Goal: Find specific page/section: Find specific page/section

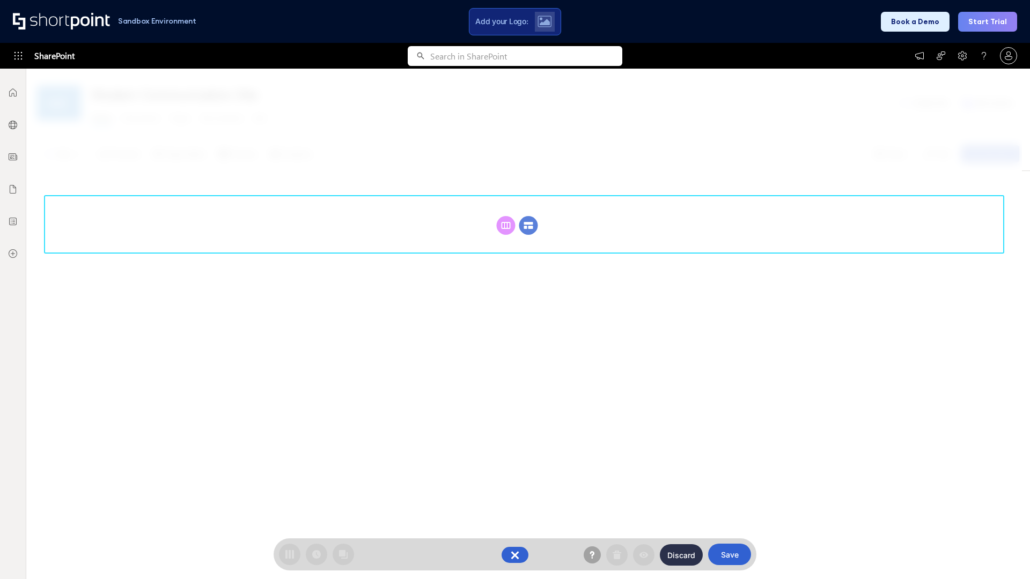
scroll to position [148, 0]
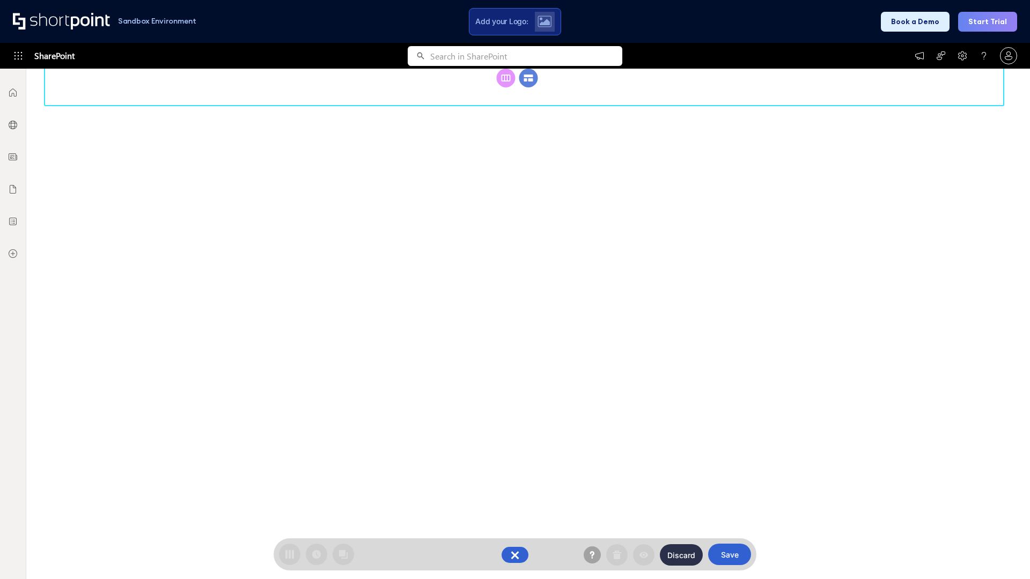
click at [528, 87] on circle at bounding box center [528, 78] width 19 height 19
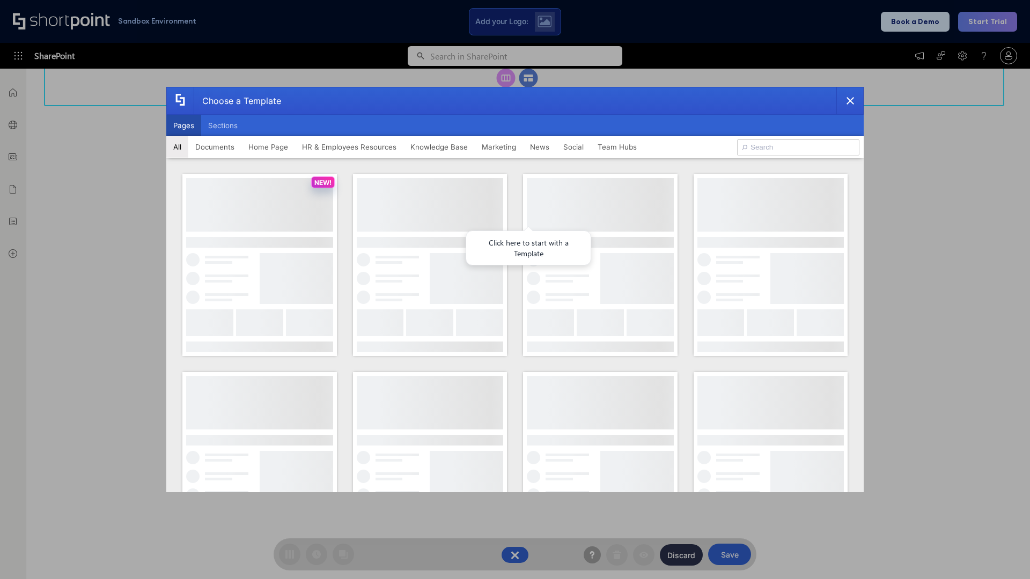
scroll to position [0, 0]
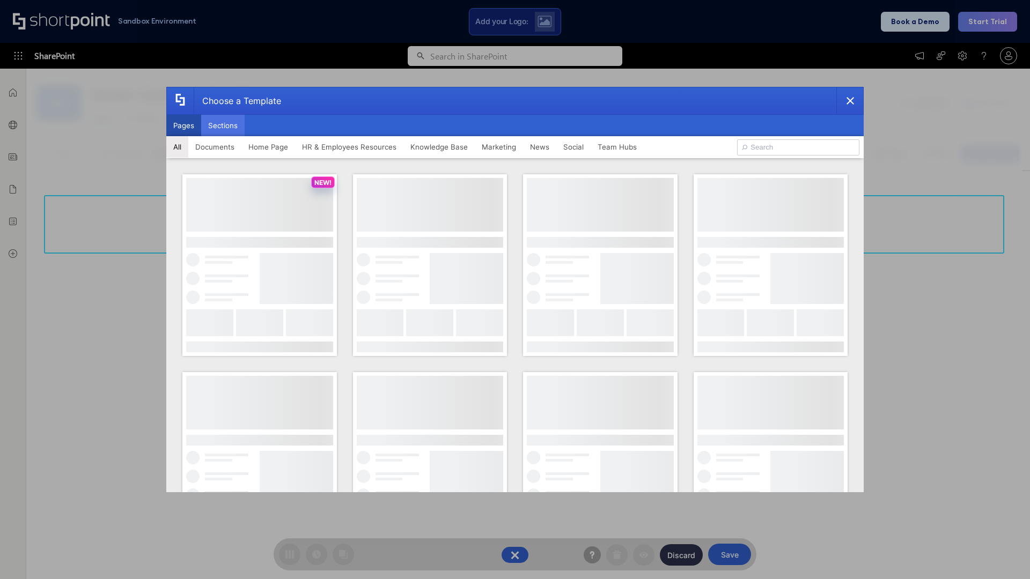
click at [223, 126] on button "Sections" at bounding box center [222, 125] width 43 height 21
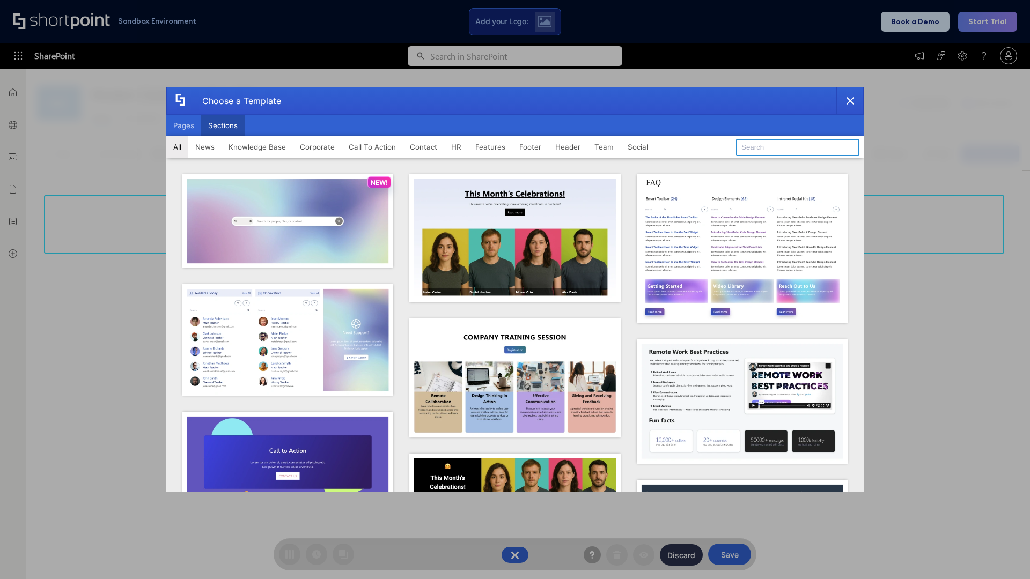
type input "Footer 4"
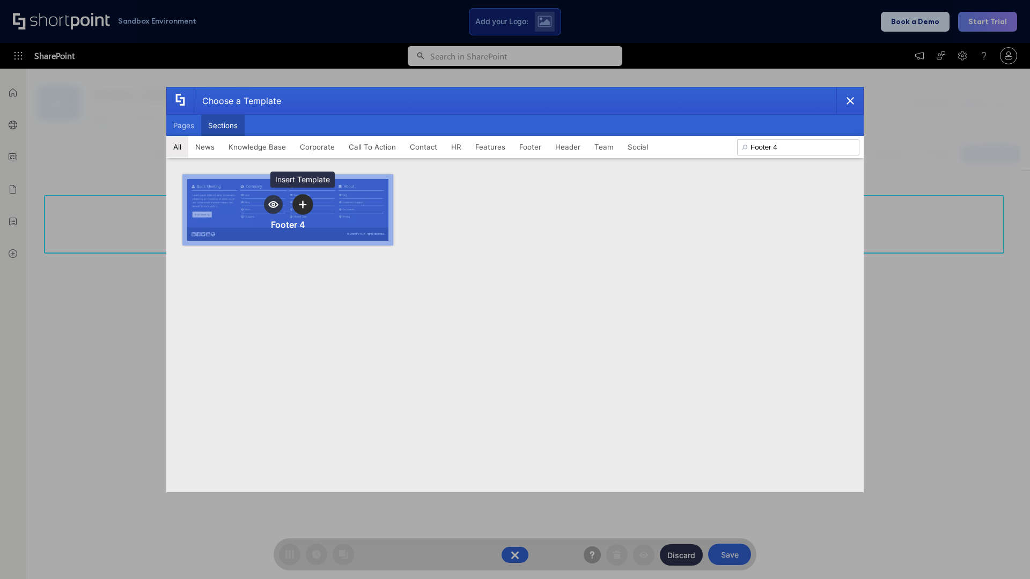
click at [303, 204] on icon "template selector" at bounding box center [303, 205] width 8 height 8
